Goal: Information Seeking & Learning: Learn about a topic

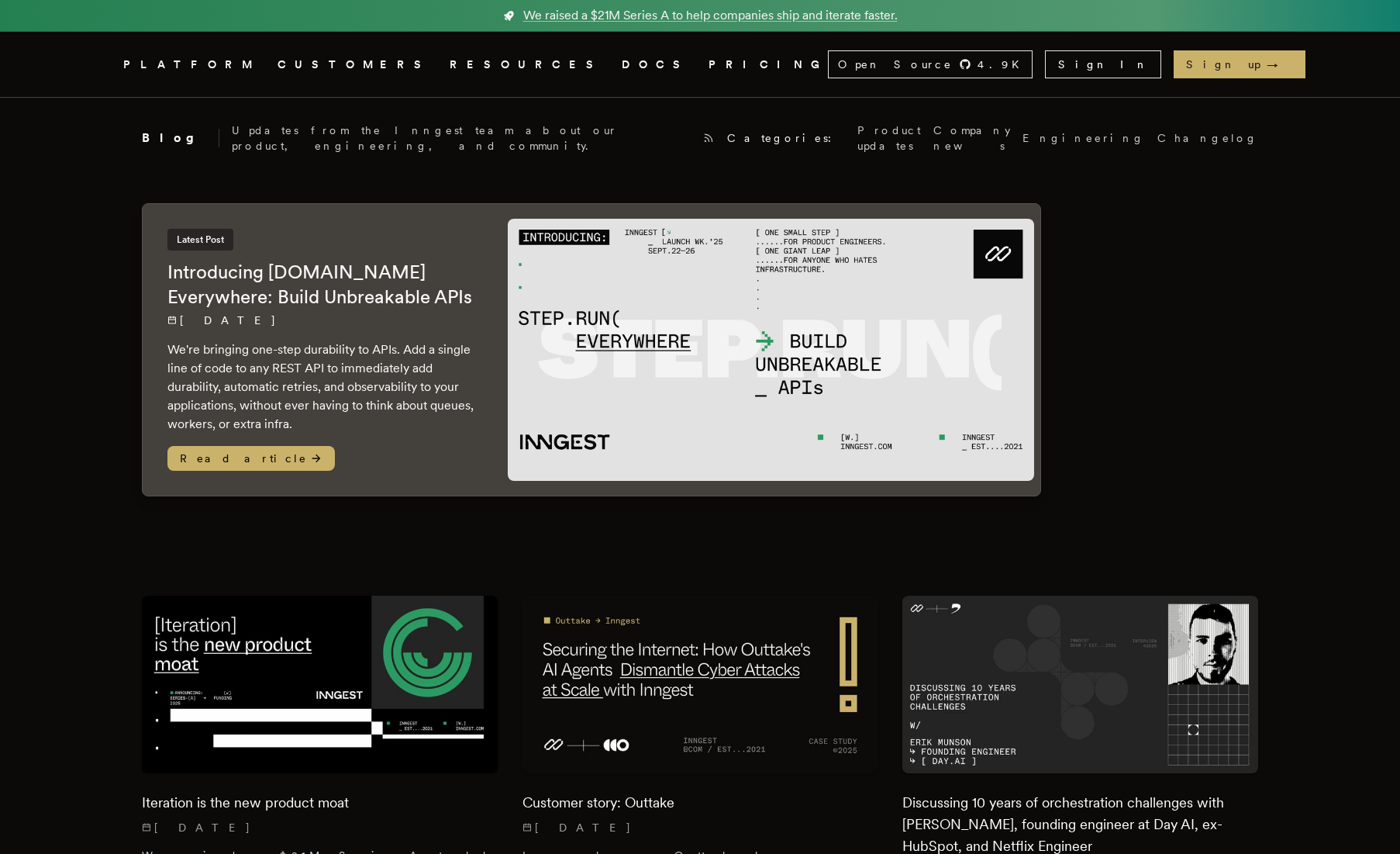
click at [273, 272] on h2 "Introducing [DOMAIN_NAME] Everywhere: Build Unbreakable APIs" at bounding box center [322, 284] width 310 height 49
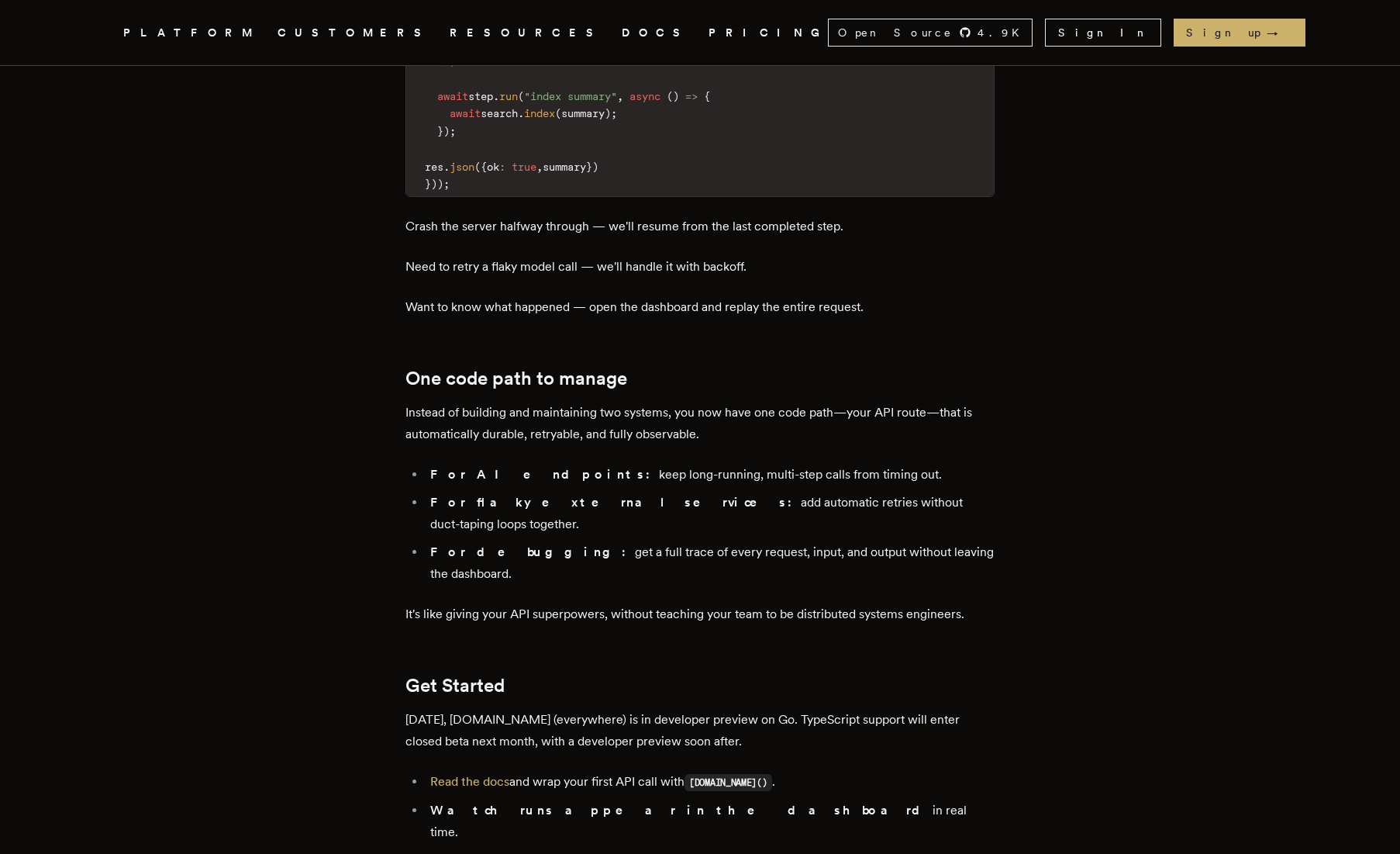
scroll to position [2294, 0]
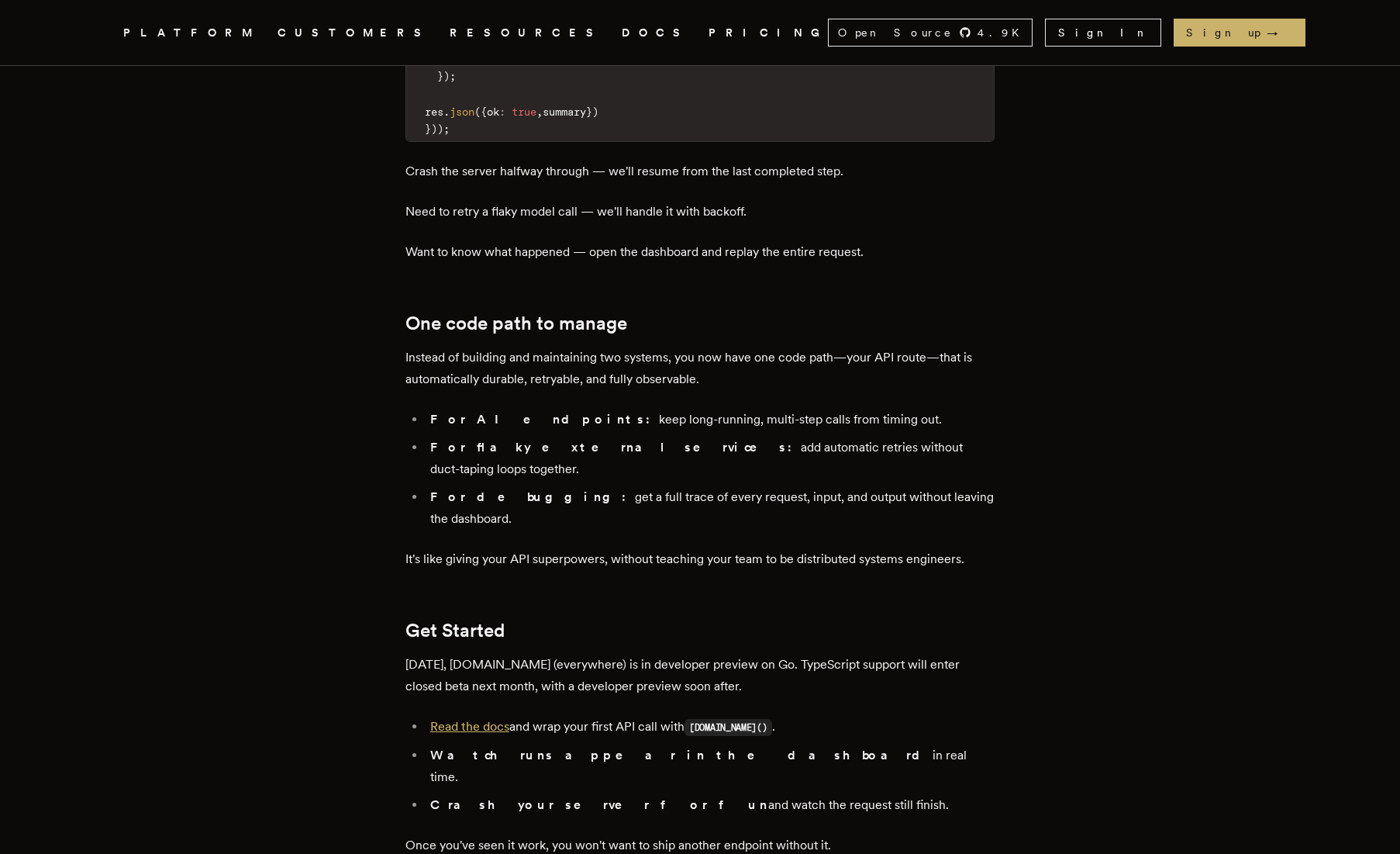
click at [492, 719] on link "Read the docs" at bounding box center [470, 727] width 79 height 15
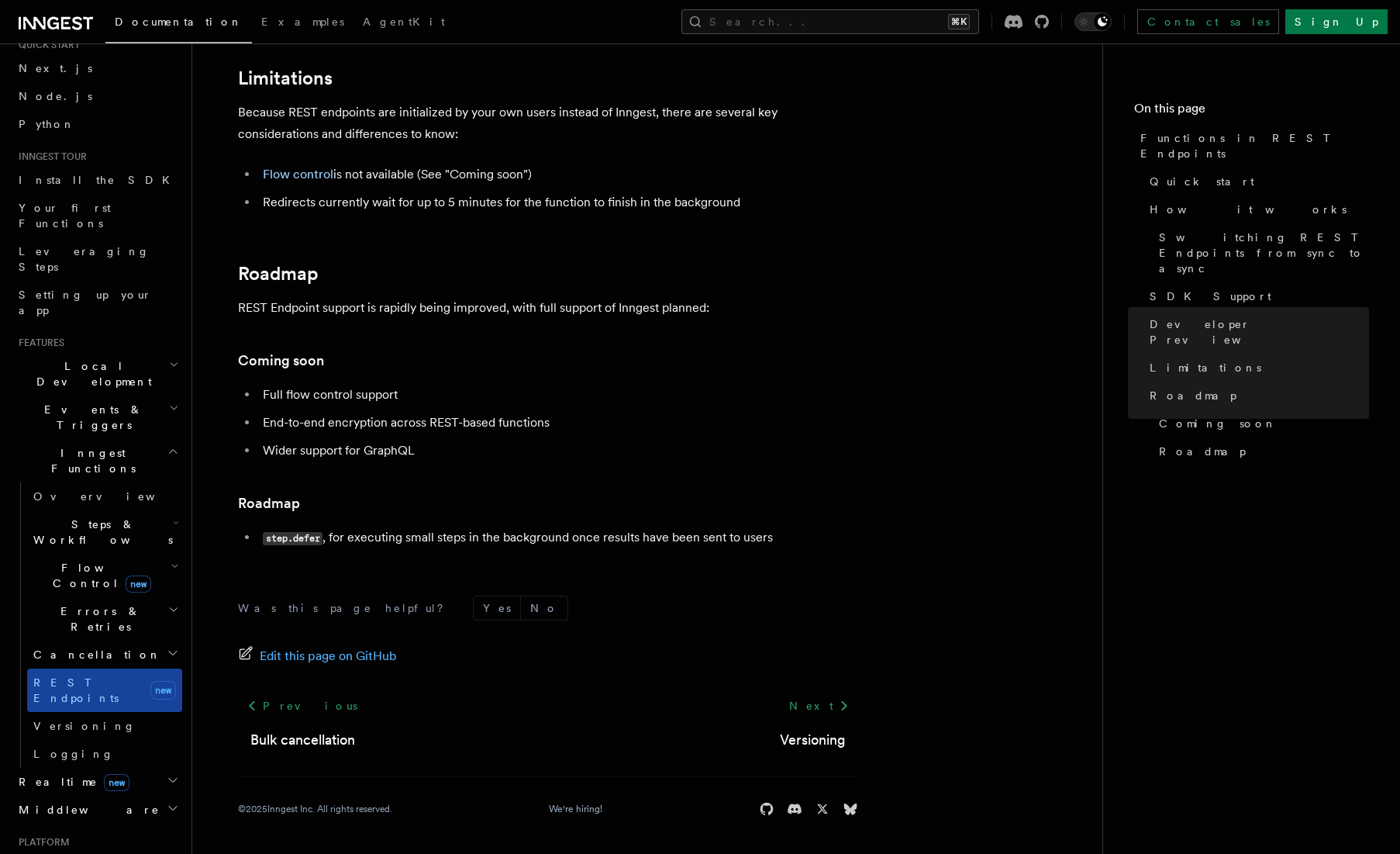
scroll to position [65, 0]
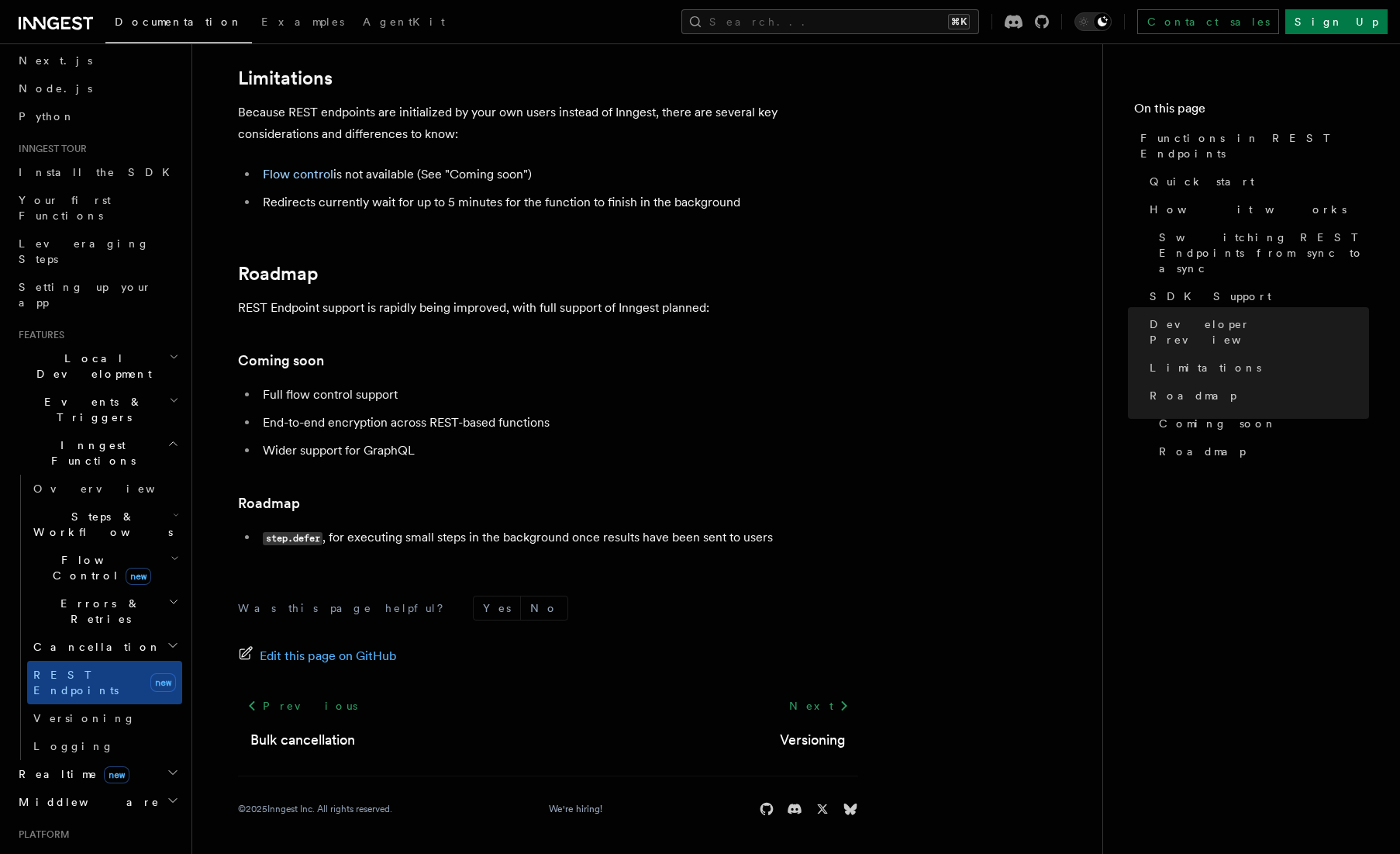
click at [59, 767] on span "Realtime new" at bounding box center [71, 774] width 117 height 16
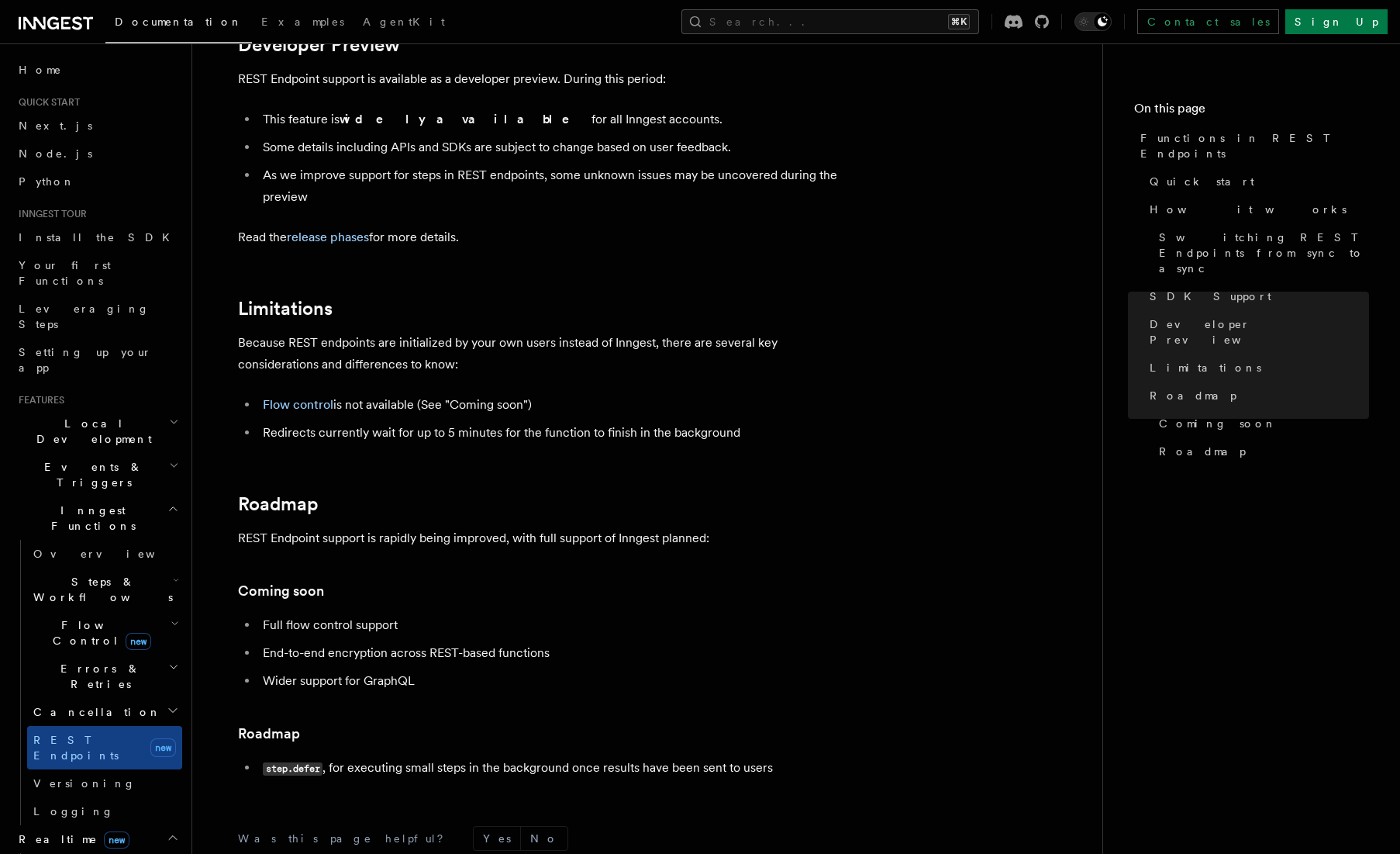
scroll to position [2328, 0]
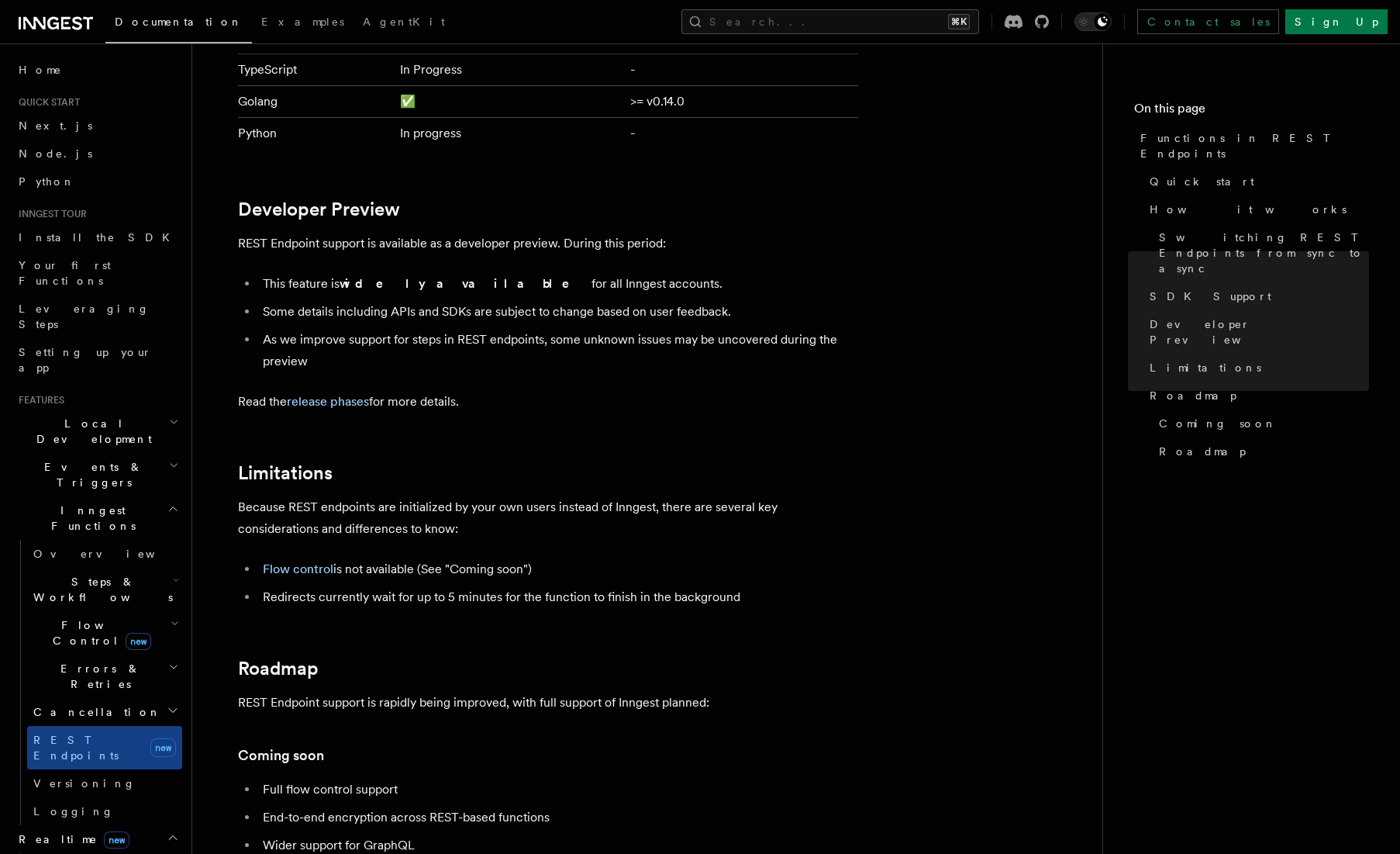
click at [84, 17] on icon at bounding box center [56, 23] width 74 height 19
